Goal: Task Accomplishment & Management: Complete application form

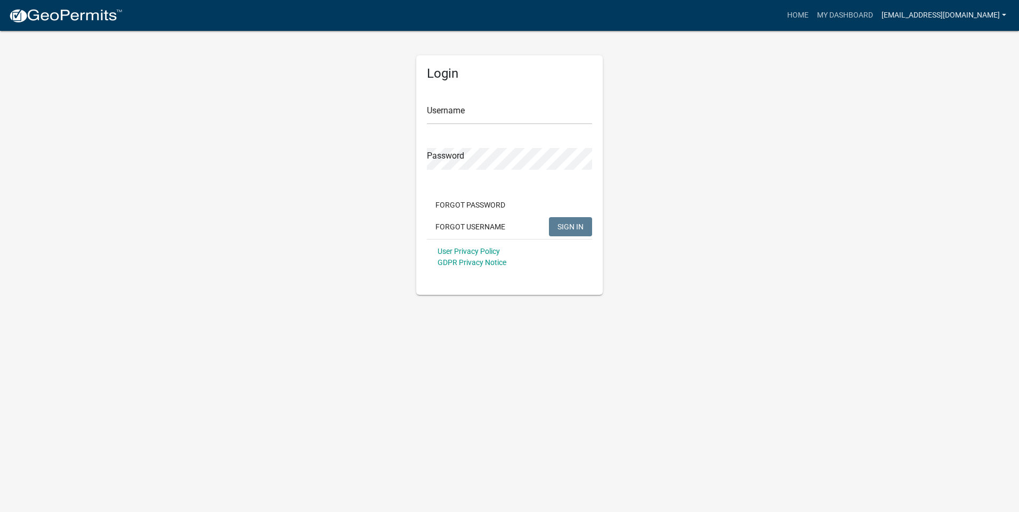
click at [970, 17] on link "[EMAIL_ADDRESS][DOMAIN_NAME]" at bounding box center [943, 15] width 133 height 20
click at [959, 78] on link "Logout" at bounding box center [967, 79] width 85 height 26
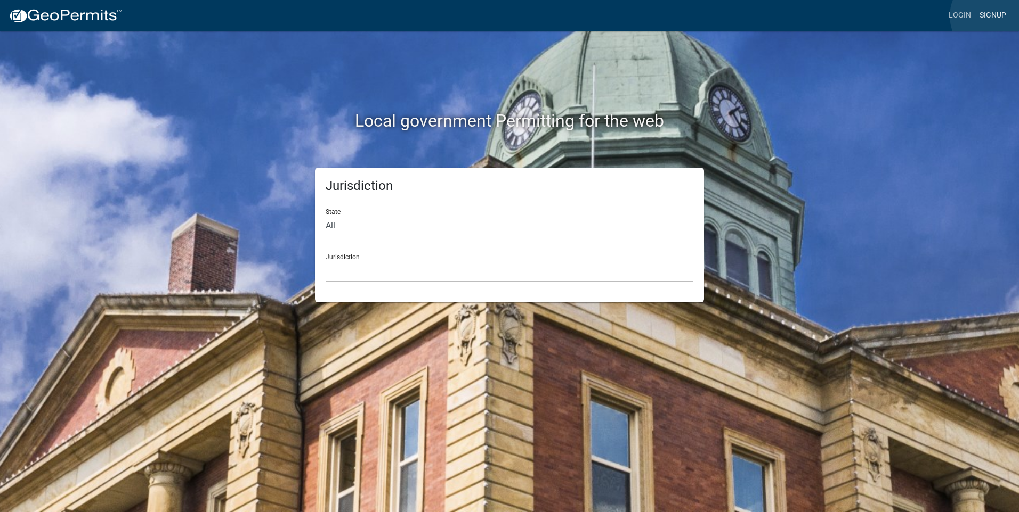
click at [993, 16] on link "Signup" at bounding box center [992, 15] width 35 height 20
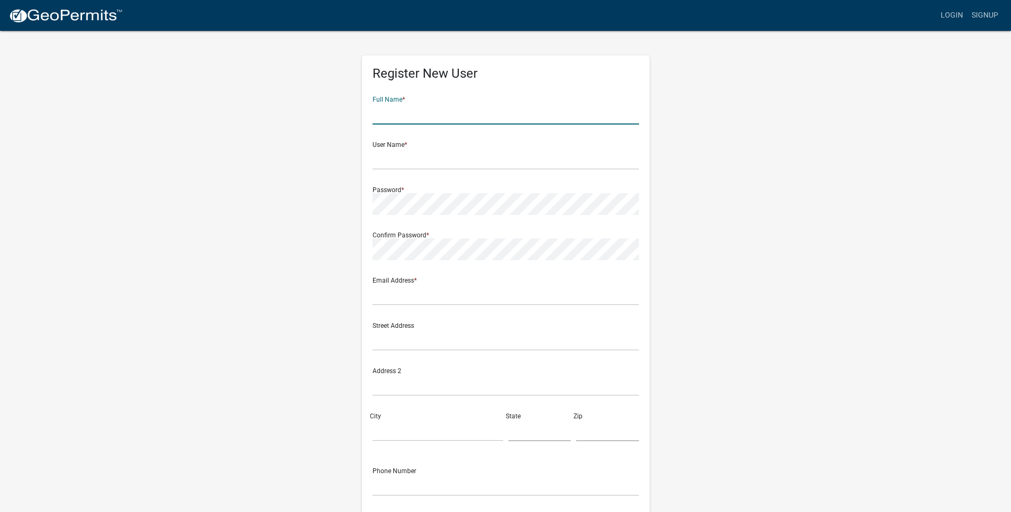
click at [404, 118] on input "text" at bounding box center [505, 114] width 266 height 22
click at [391, 118] on input "text" at bounding box center [505, 114] width 266 height 22
type input "[PERSON_NAME]"
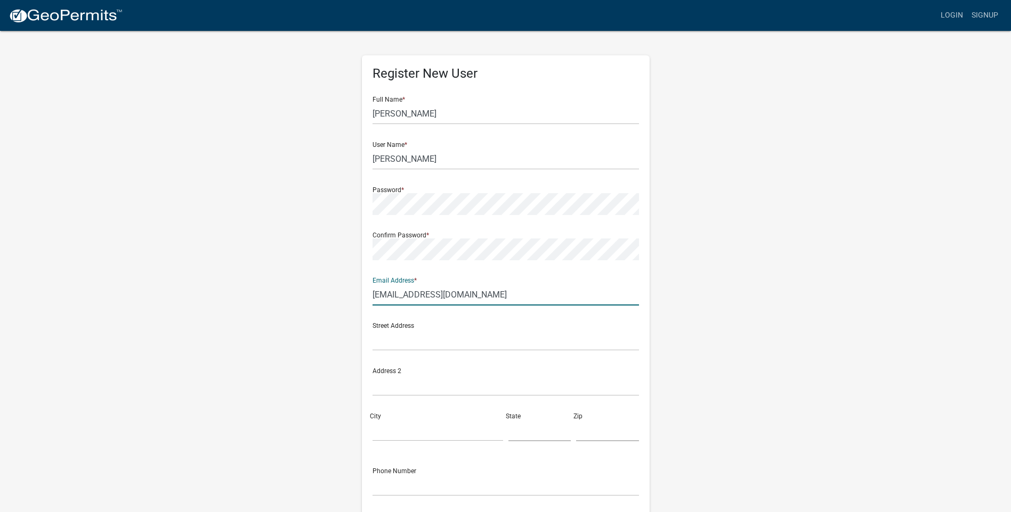
type input "[EMAIL_ADDRESS][DOMAIN_NAME]"
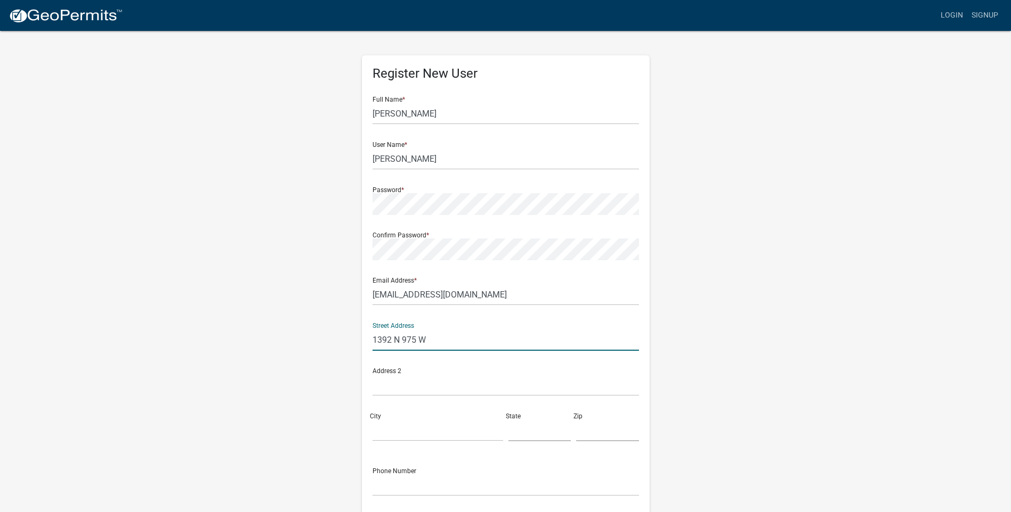
type input "1392 N 975 W"
click at [397, 433] on input "City" at bounding box center [437, 431] width 131 height 22
type input "[PERSON_NAME]"
type input "IN"
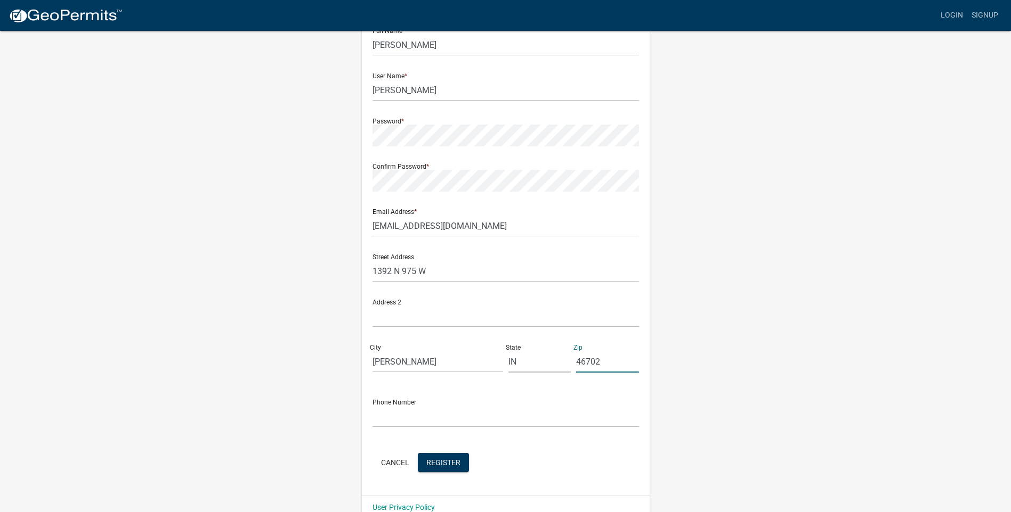
scroll to position [87, 0]
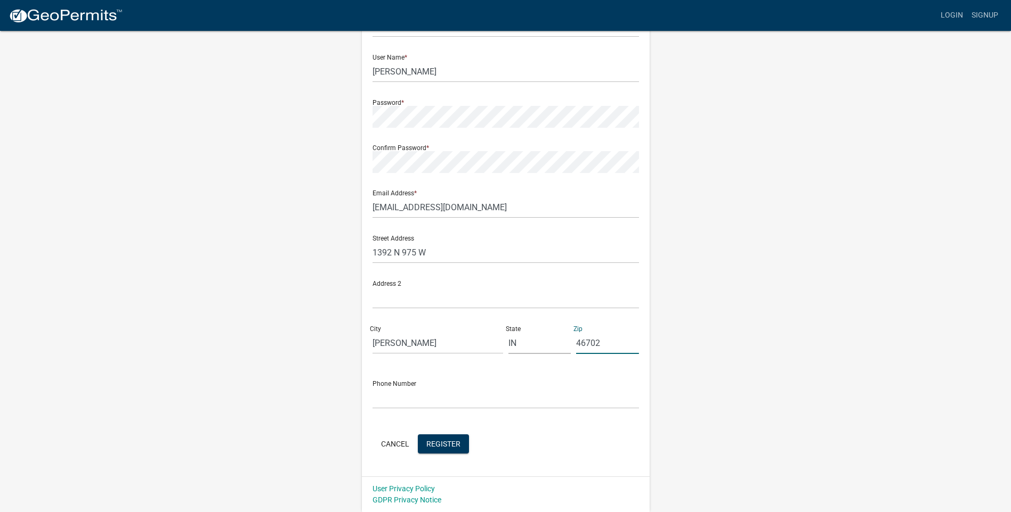
type input "46702"
click at [379, 394] on input "text" at bounding box center [505, 398] width 266 height 22
type input "[PHONE_NUMBER]"
click at [445, 437] on button "Register" at bounding box center [443, 444] width 51 height 19
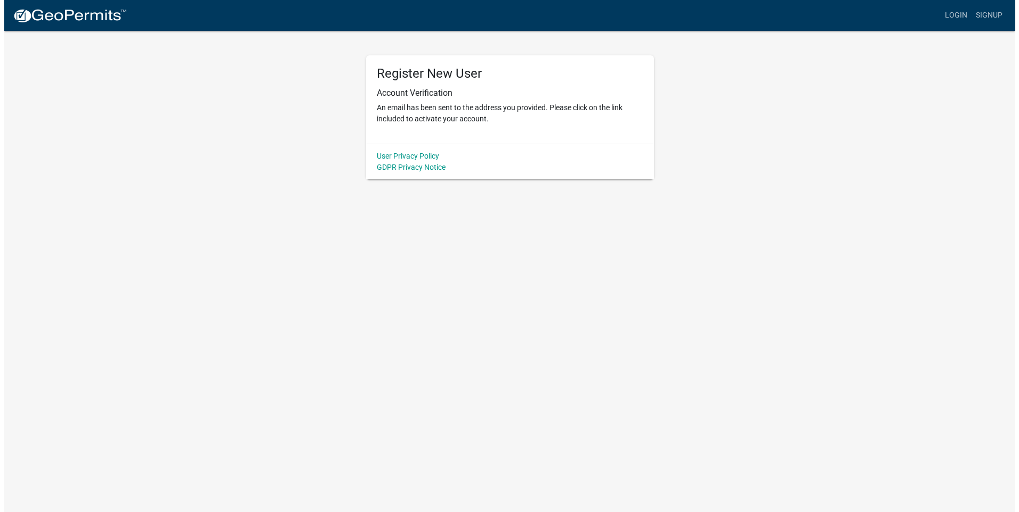
scroll to position [0, 0]
click at [962, 11] on link "Login" at bounding box center [959, 15] width 31 height 20
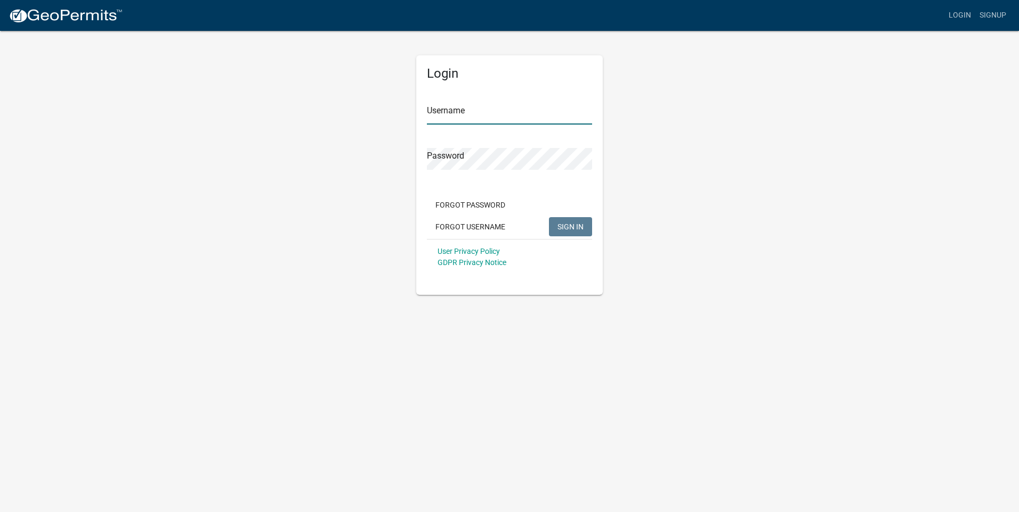
drag, startPoint x: 477, startPoint y: 114, endPoint x: 481, endPoint y: 108, distance: 6.9
click at [478, 113] on input "Username" at bounding box center [509, 114] width 165 height 22
type input "[PERSON_NAME]"
click at [549, 217] on button "SIGN IN" at bounding box center [570, 226] width 43 height 19
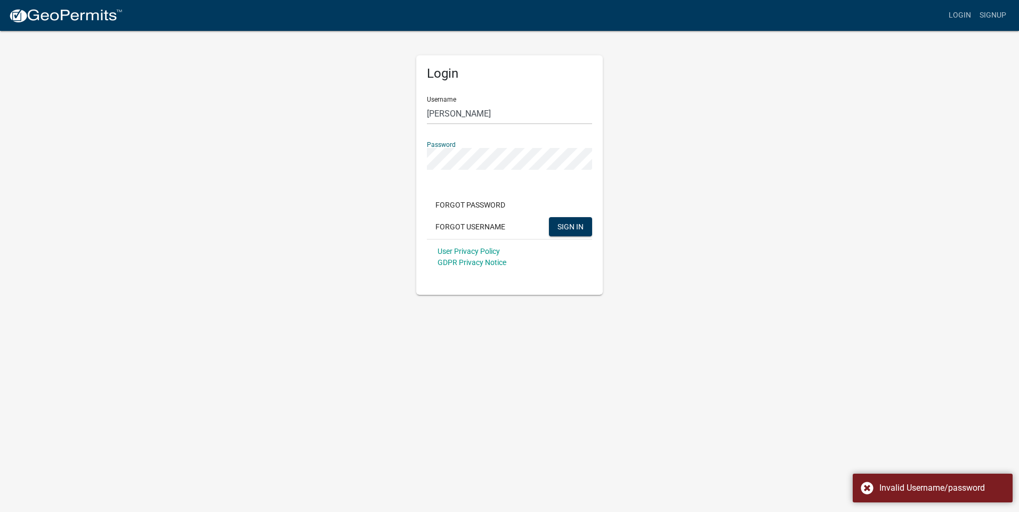
click at [395, 150] on div "Login Username [PERSON_NAME] Password Forgot Password Forgot Username SIGN IN U…" at bounding box center [509, 162] width 607 height 265
click at [549, 217] on button "SIGN IN" at bounding box center [570, 226] width 43 height 19
